Goal: Information Seeking & Learning: Check status

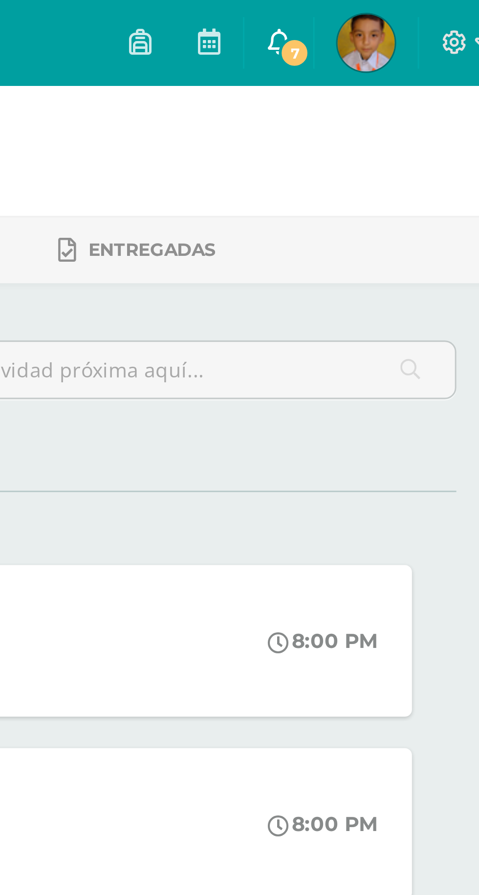
click at [409, 21] on span "7" at bounding box center [404, 18] width 11 height 11
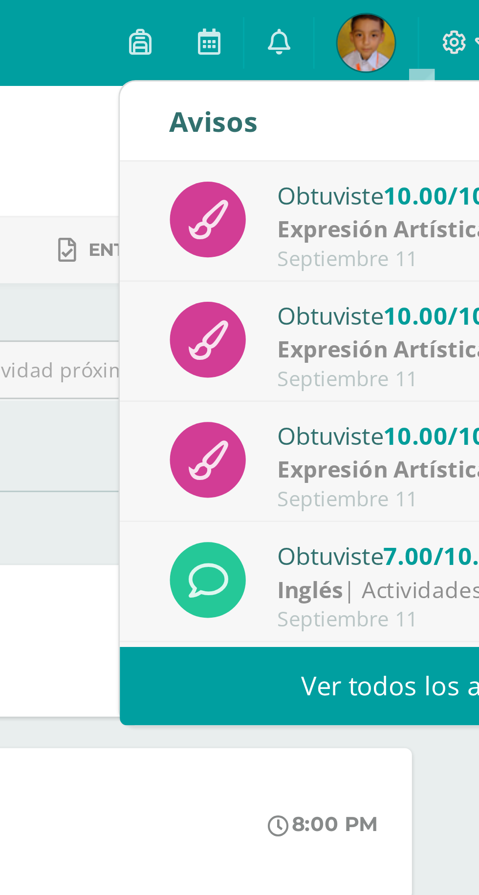
click at [425, 237] on link "Ver todos los avisos" at bounding box center [447, 234] width 207 height 27
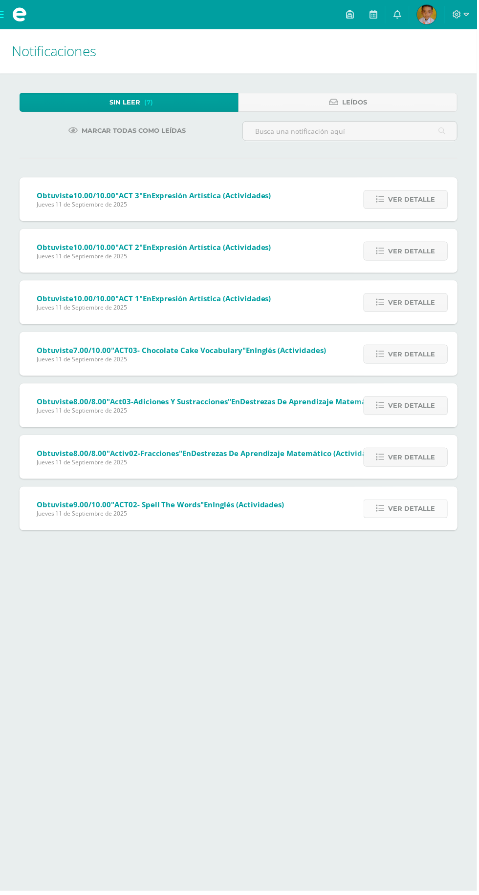
click at [416, 510] on span "Ver detalle" at bounding box center [413, 511] width 47 height 18
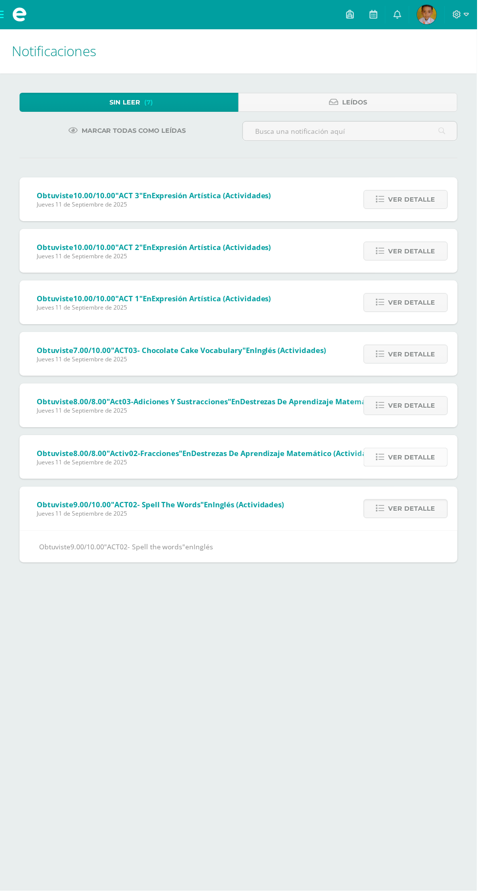
click at [421, 458] on span "Ver detalle" at bounding box center [413, 459] width 47 height 18
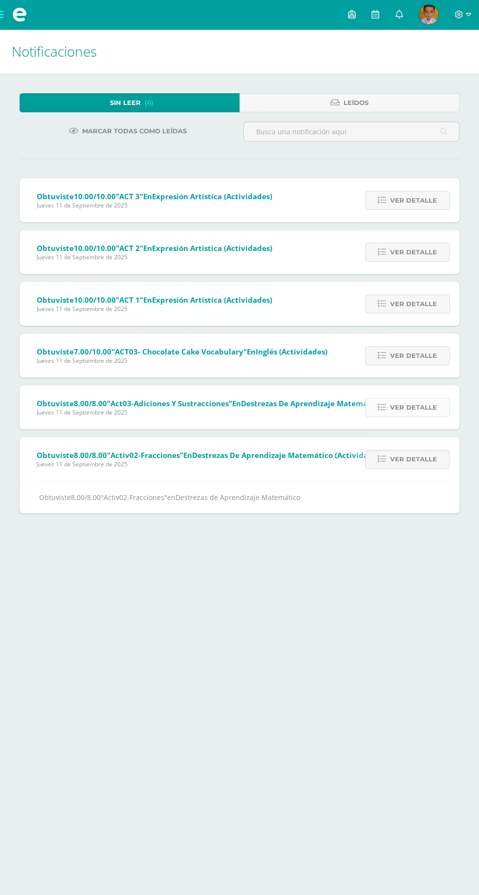
click at [427, 409] on span "Ver detalle" at bounding box center [413, 408] width 47 height 18
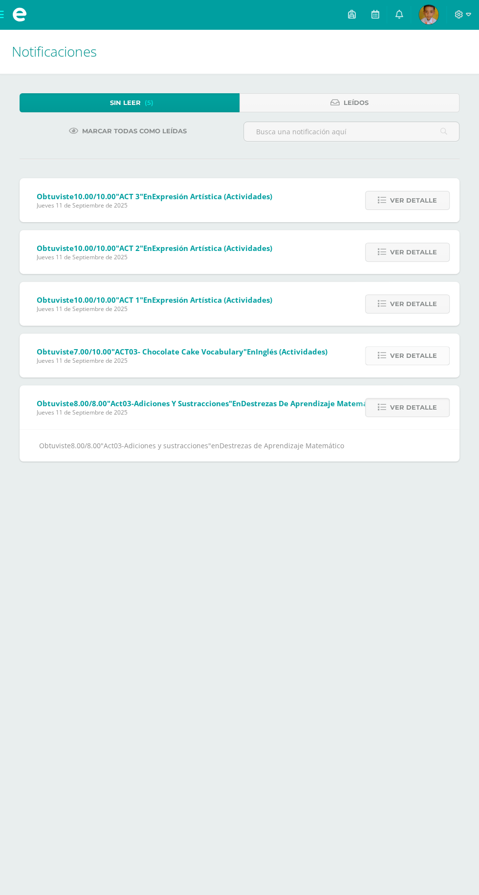
click at [422, 357] on span "Ver detalle" at bounding box center [413, 356] width 47 height 18
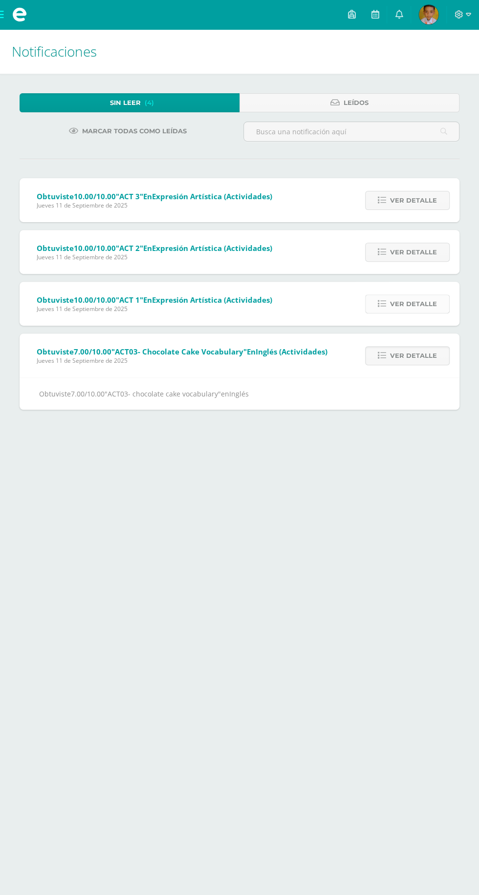
click at [412, 304] on span "Ver detalle" at bounding box center [413, 304] width 47 height 18
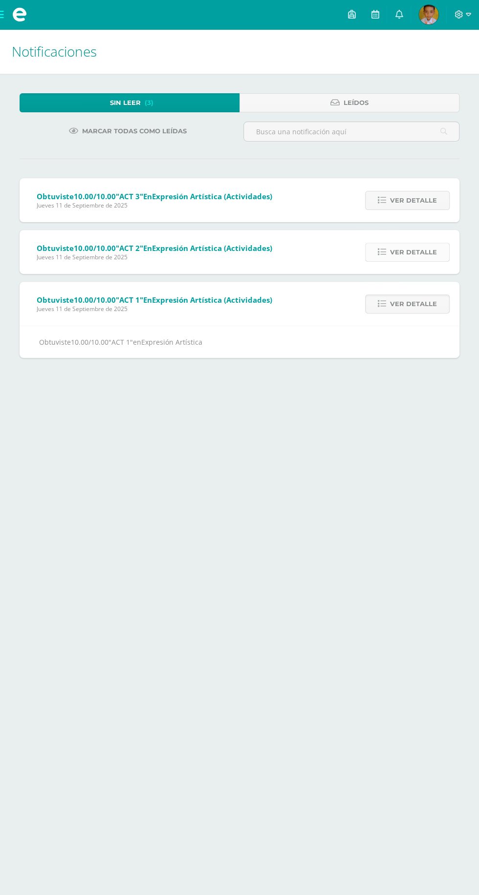
click at [422, 251] on span "Ver detalle" at bounding box center [413, 252] width 47 height 18
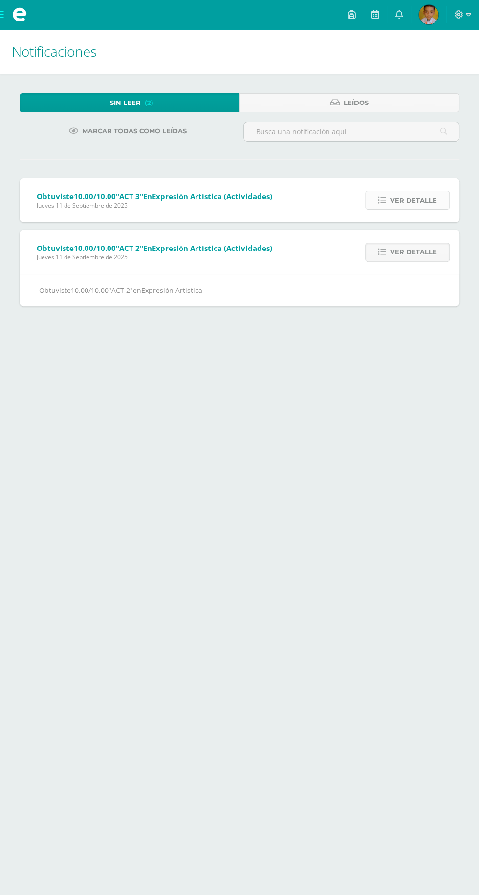
click at [417, 199] on span "Ver detalle" at bounding box center [413, 200] width 47 height 18
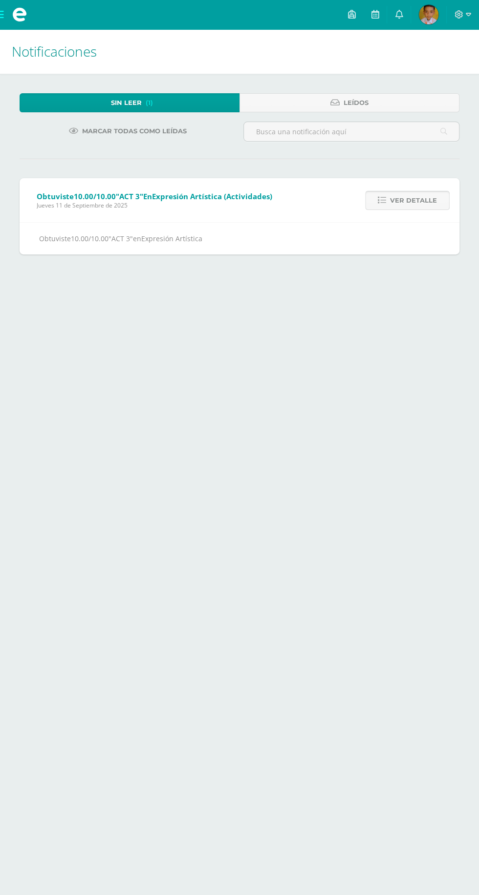
click at [412, 197] on span "Ver detalle" at bounding box center [413, 200] width 47 height 18
